Goal: Task Accomplishment & Management: Manage account settings

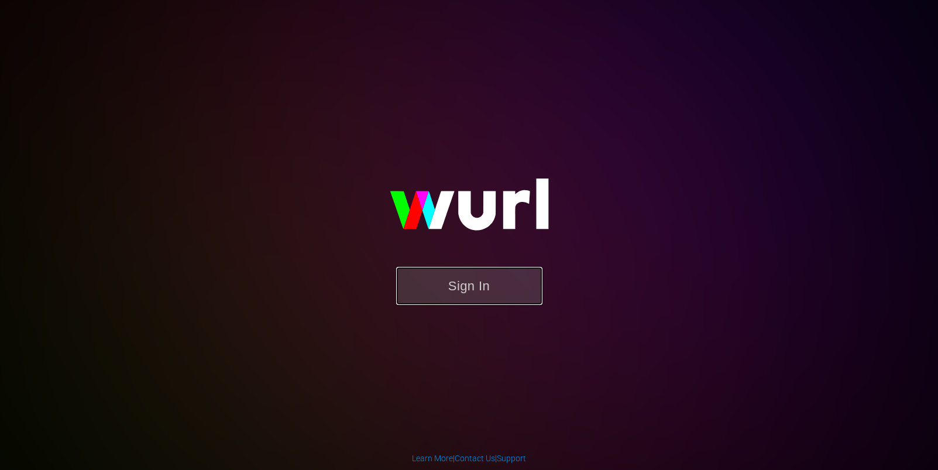
click at [469, 300] on button "Sign In" at bounding box center [469, 286] width 146 height 38
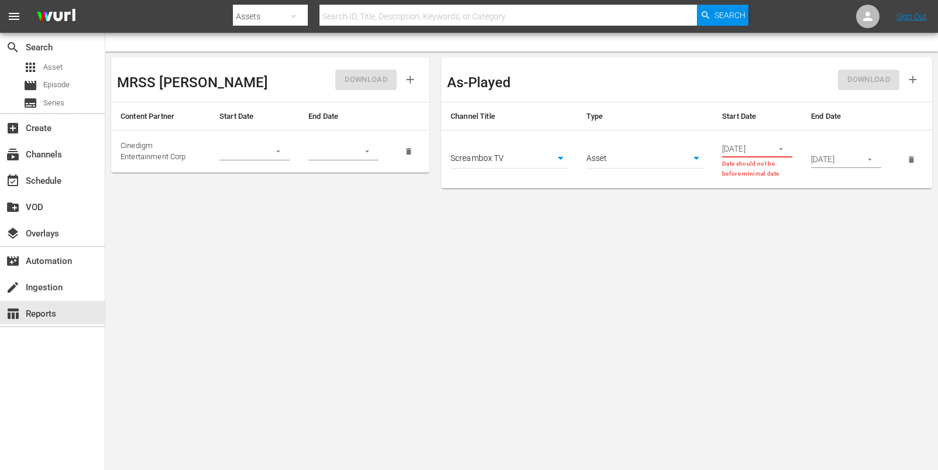
click at [8, 11] on span "menu" at bounding box center [14, 16] width 14 height 14
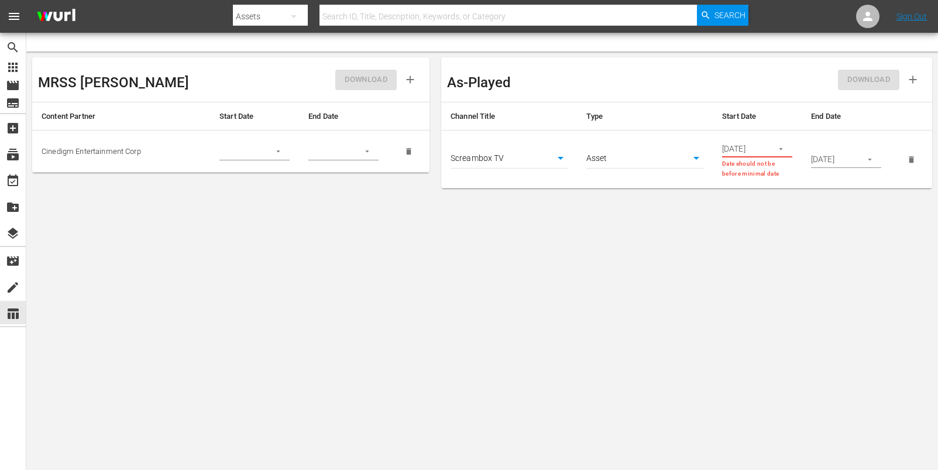
click at [12, 13] on span "menu" at bounding box center [14, 16] width 14 height 14
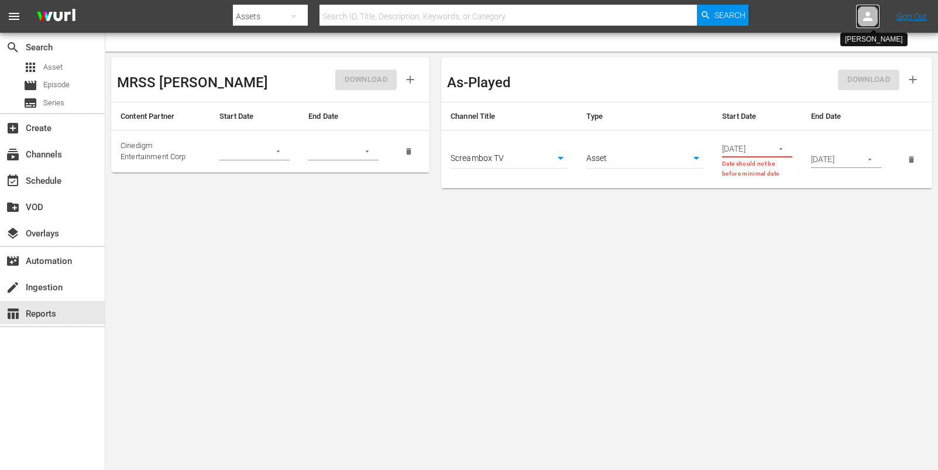
click at [867, 13] on icon at bounding box center [867, 16] width 9 height 9
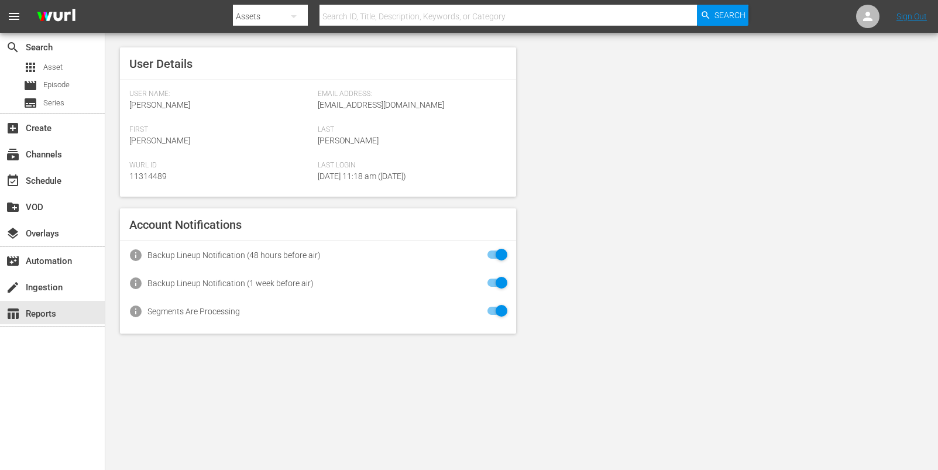
click at [15, 15] on span "menu" at bounding box center [14, 16] width 14 height 14
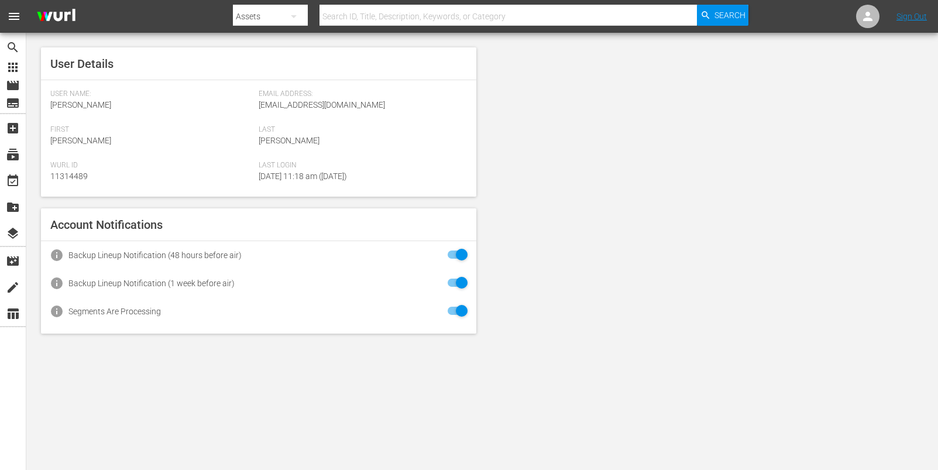
click at [23, 12] on button "menu" at bounding box center [14, 16] width 28 height 28
